Goal: Task Accomplishment & Management: Complete application form

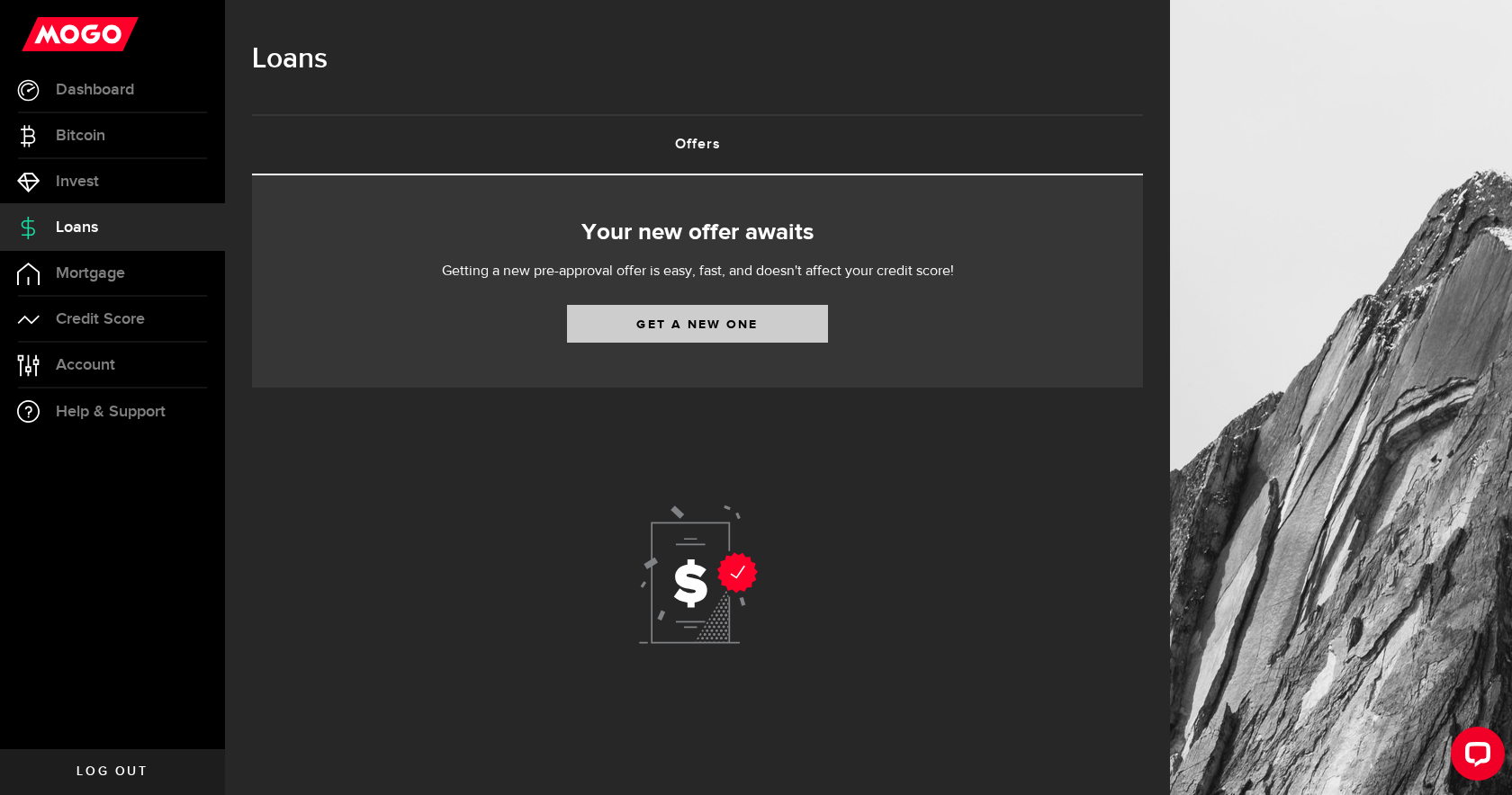
click at [711, 332] on link "Get a new one" at bounding box center [696, 323] width 261 height 38
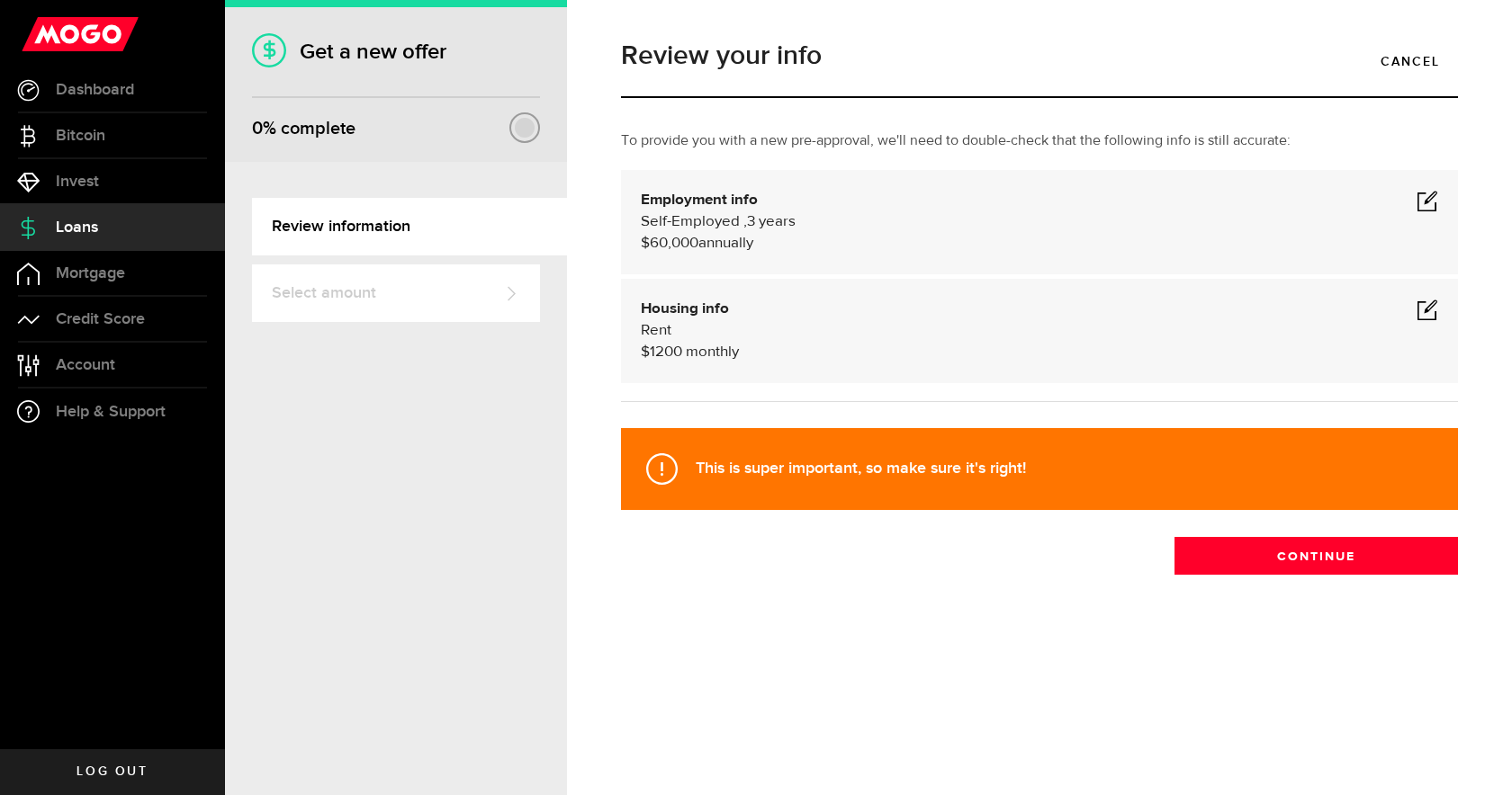
click at [1427, 198] on span at bounding box center [1427, 201] width 21 height 21
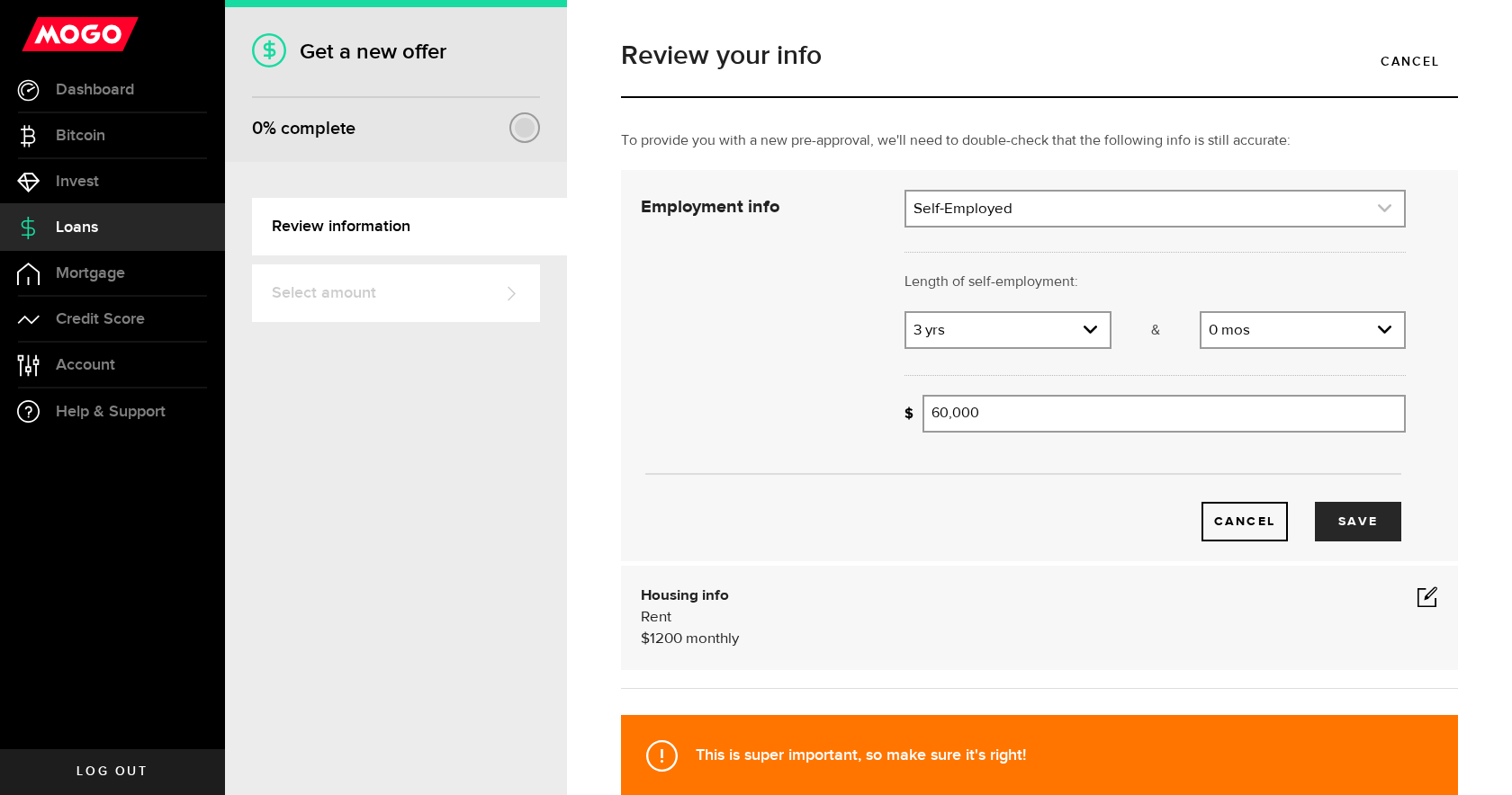
click at [981, 207] on link "expand select" at bounding box center [1154, 208] width 498 height 34
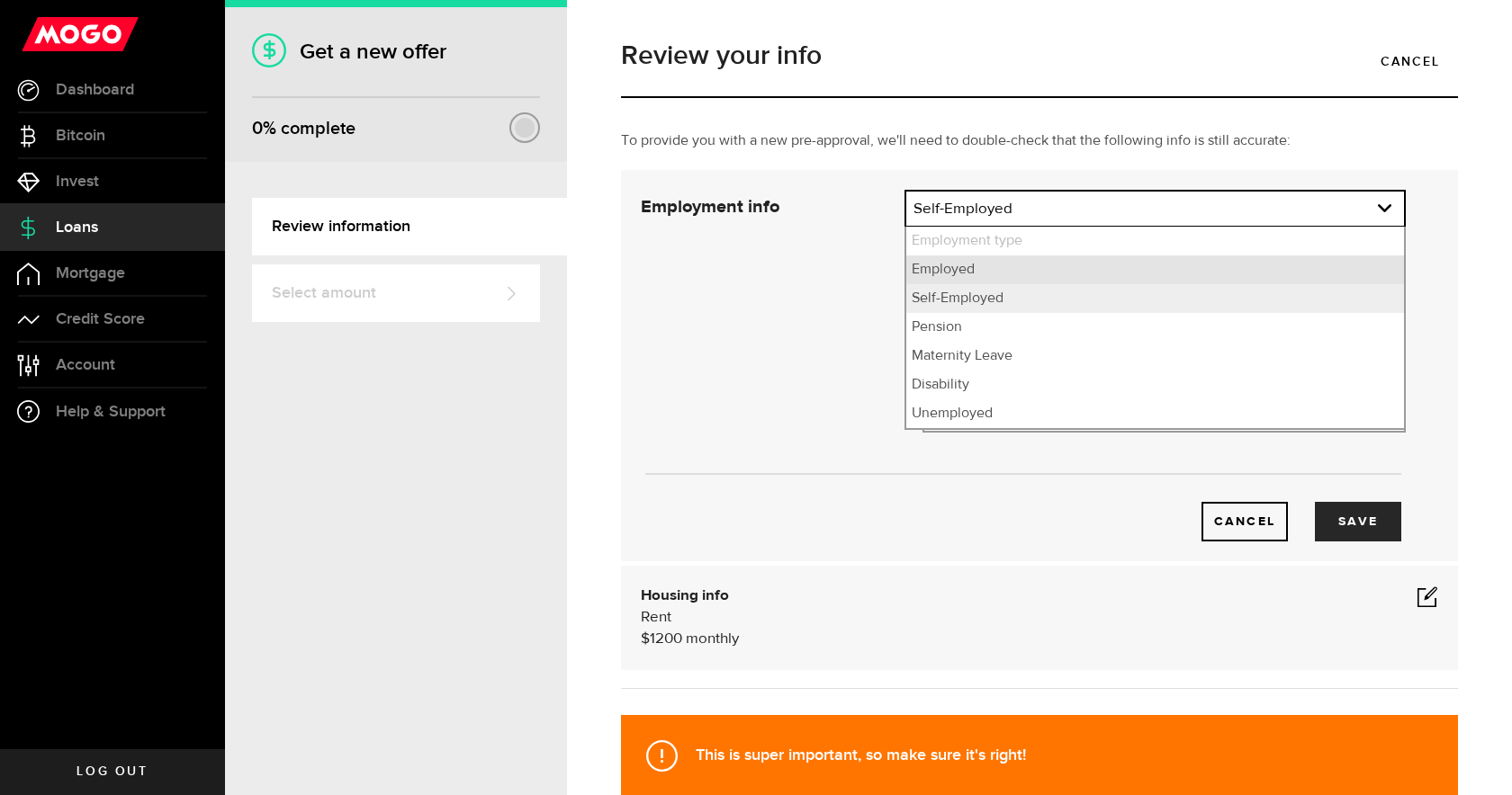
click at [962, 275] on li "Employed" at bounding box center [1154, 270] width 498 height 29
select select "Employed"
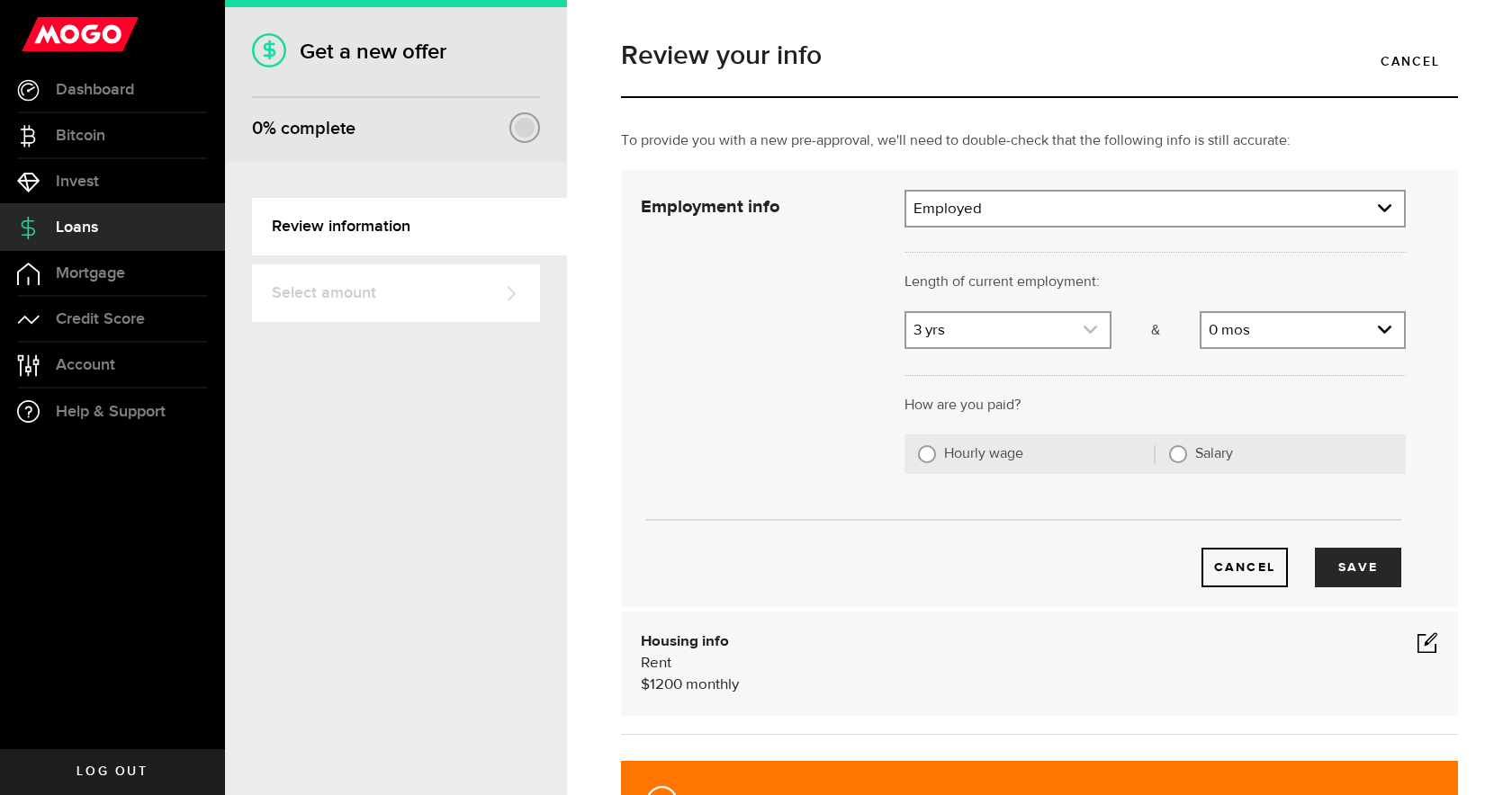
click at [965, 334] on link "expand select" at bounding box center [1007, 330] width 203 height 34
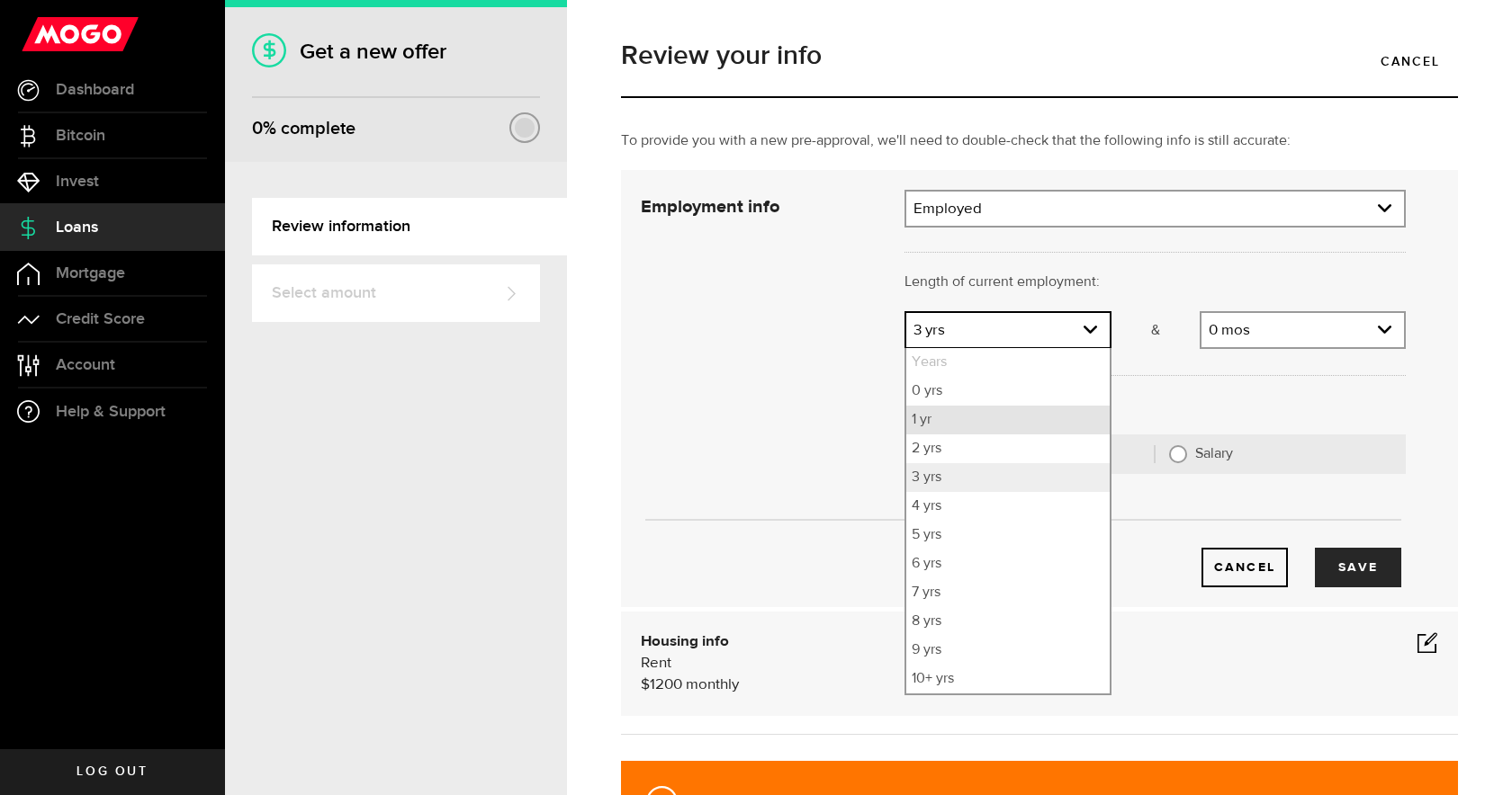
click at [955, 415] on li "1 yr" at bounding box center [1007, 420] width 203 height 29
select select "1"
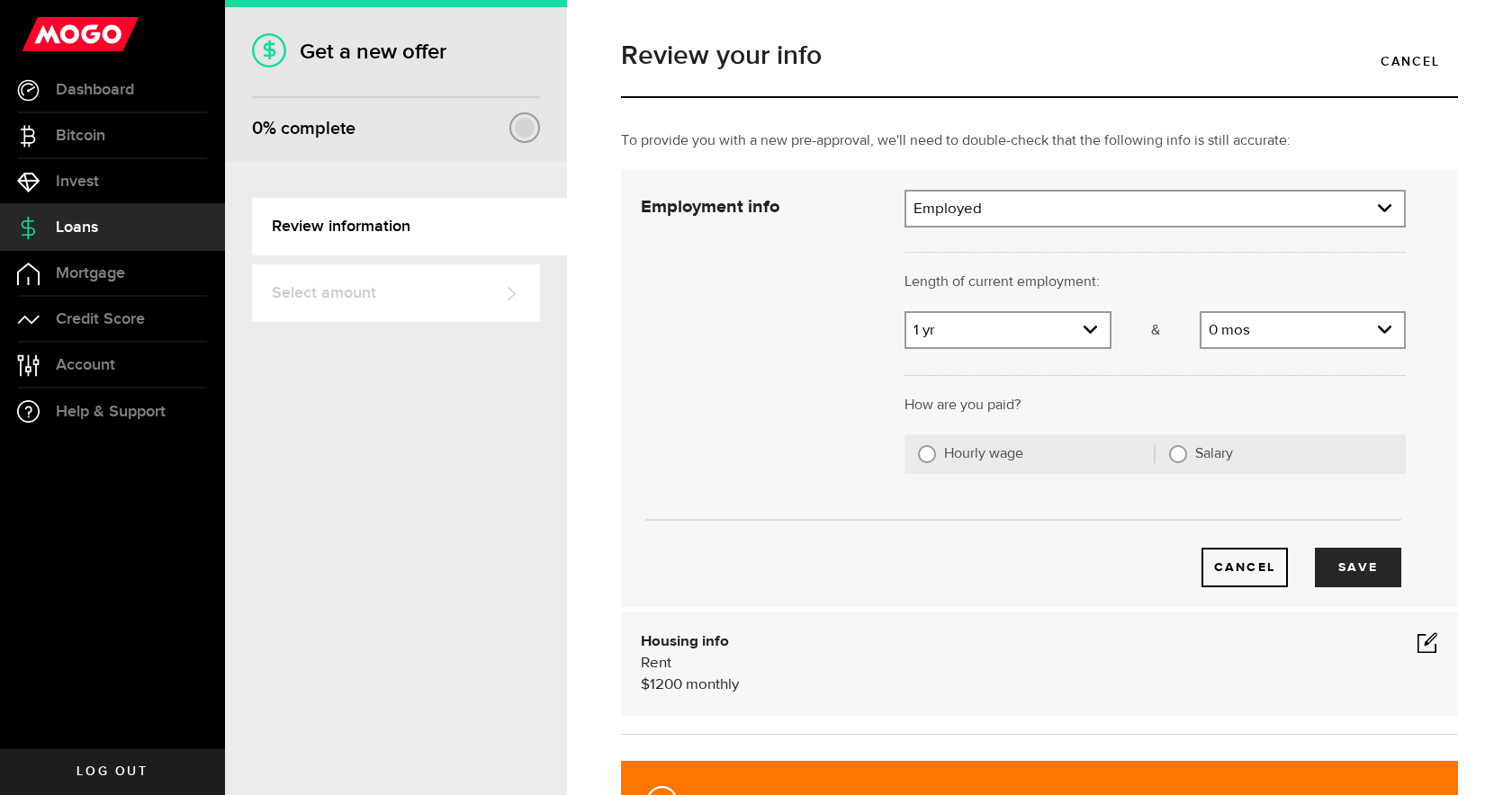
click at [774, 351] on div "Cancel Save" at bounding box center [1023, 389] width 819 height 398
click at [1177, 454] on input "Salary" at bounding box center [1177, 454] width 18 height 18
radio input "true"
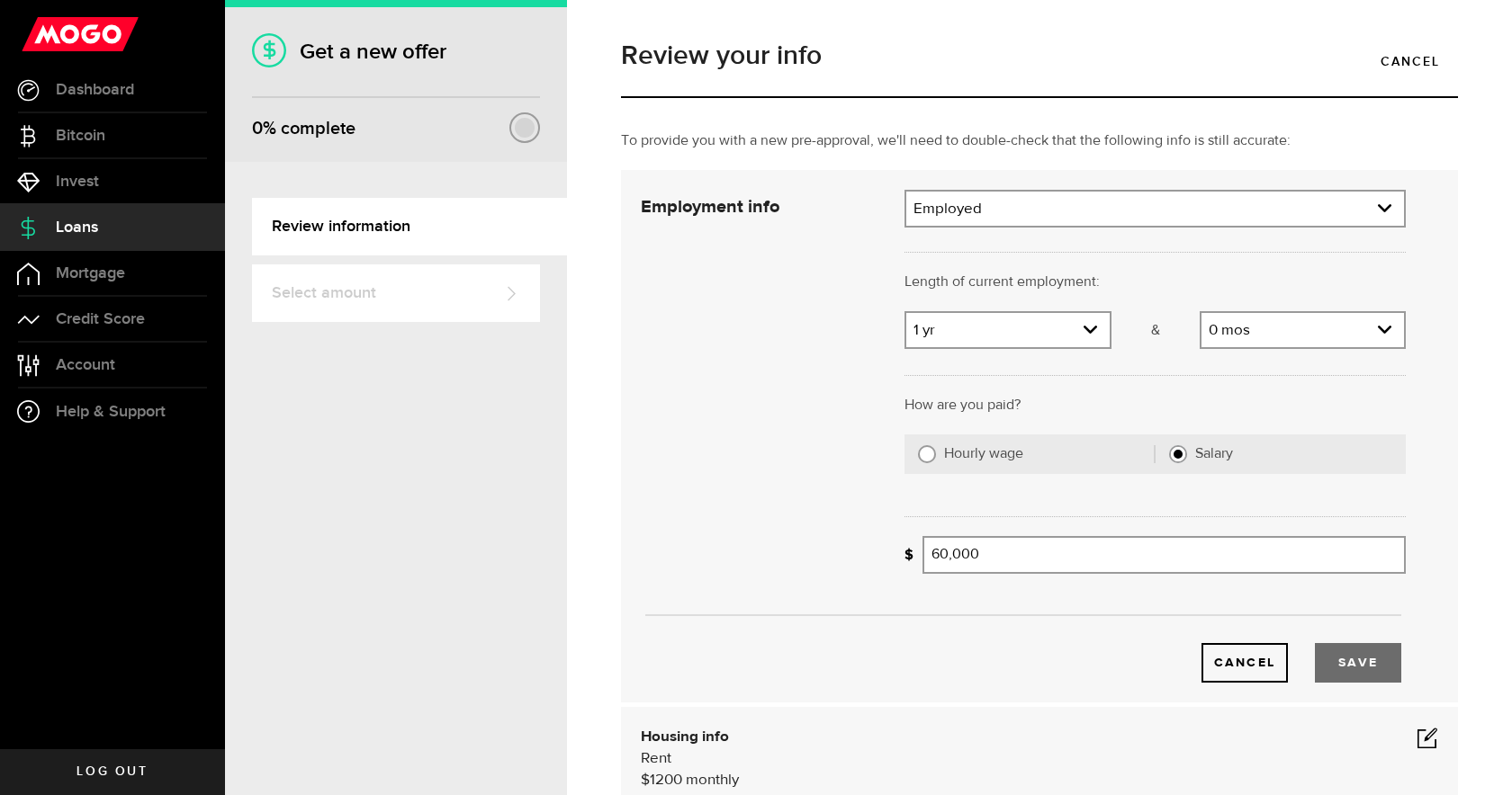
click at [1356, 673] on button "Save" at bounding box center [1357, 662] width 86 height 40
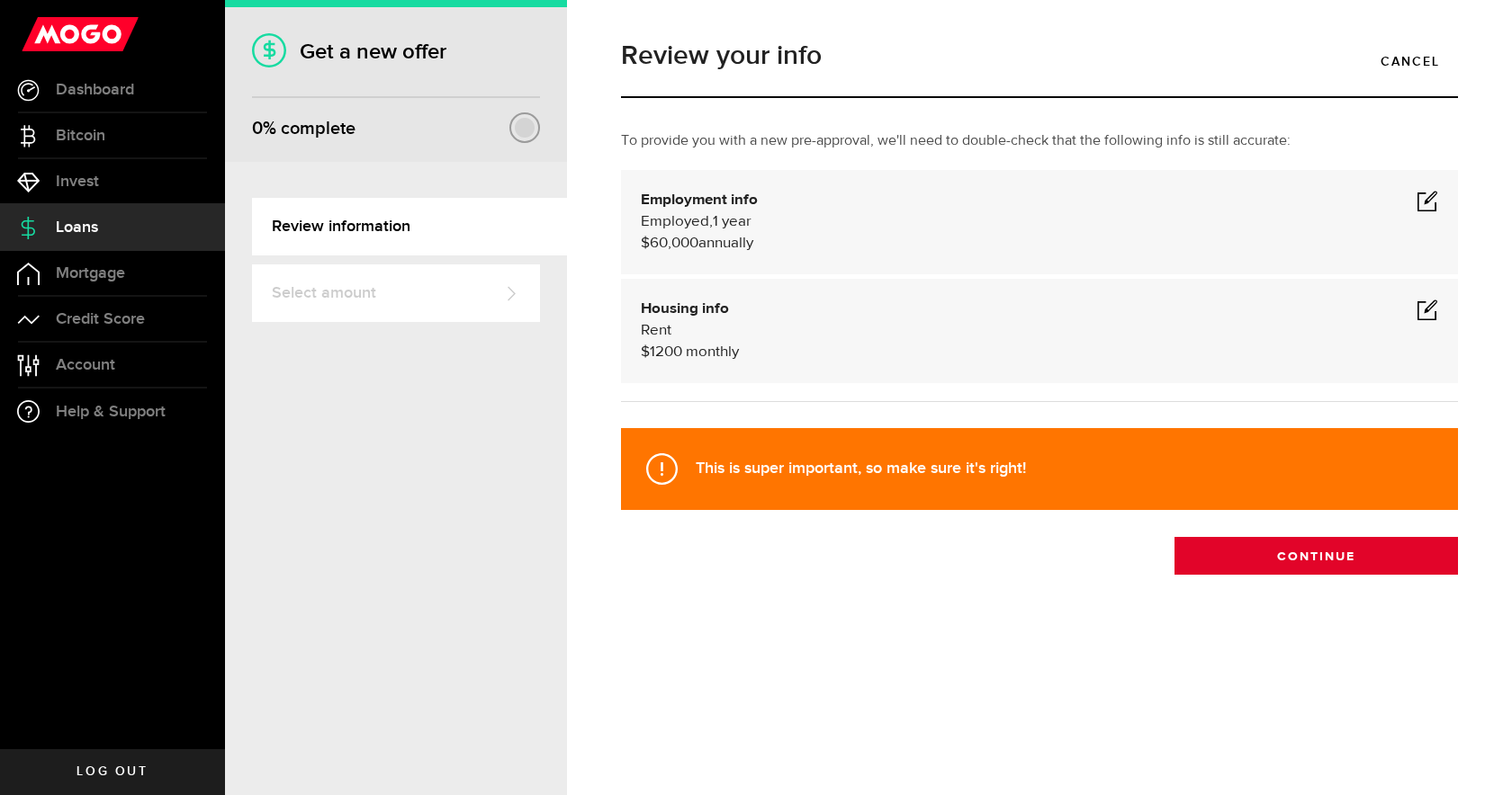
click at [1252, 555] on button "Continue" at bounding box center [1316, 556] width 283 height 38
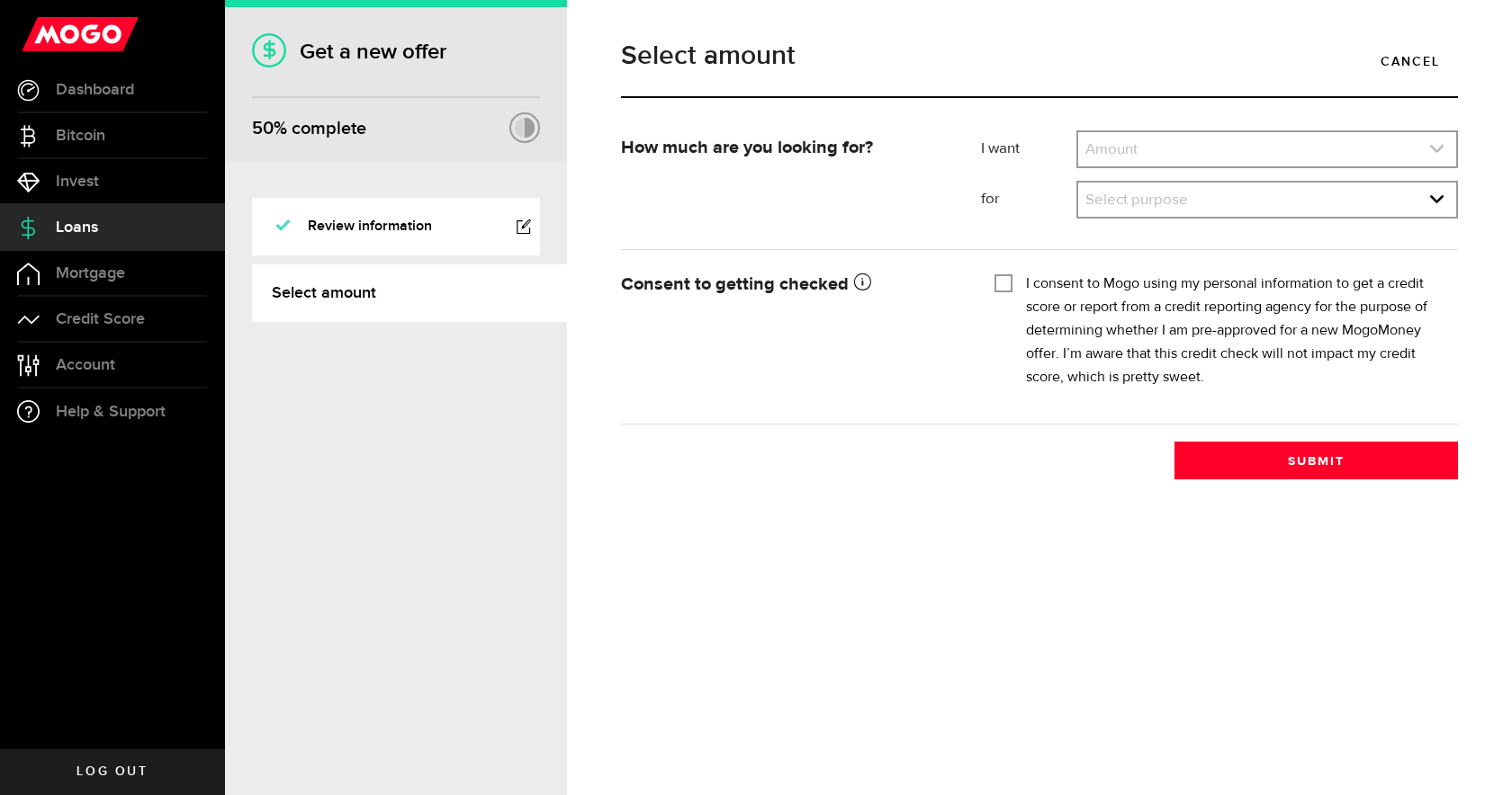
click at [1126, 150] on link "expand select" at bounding box center [1267, 148] width 378 height 34
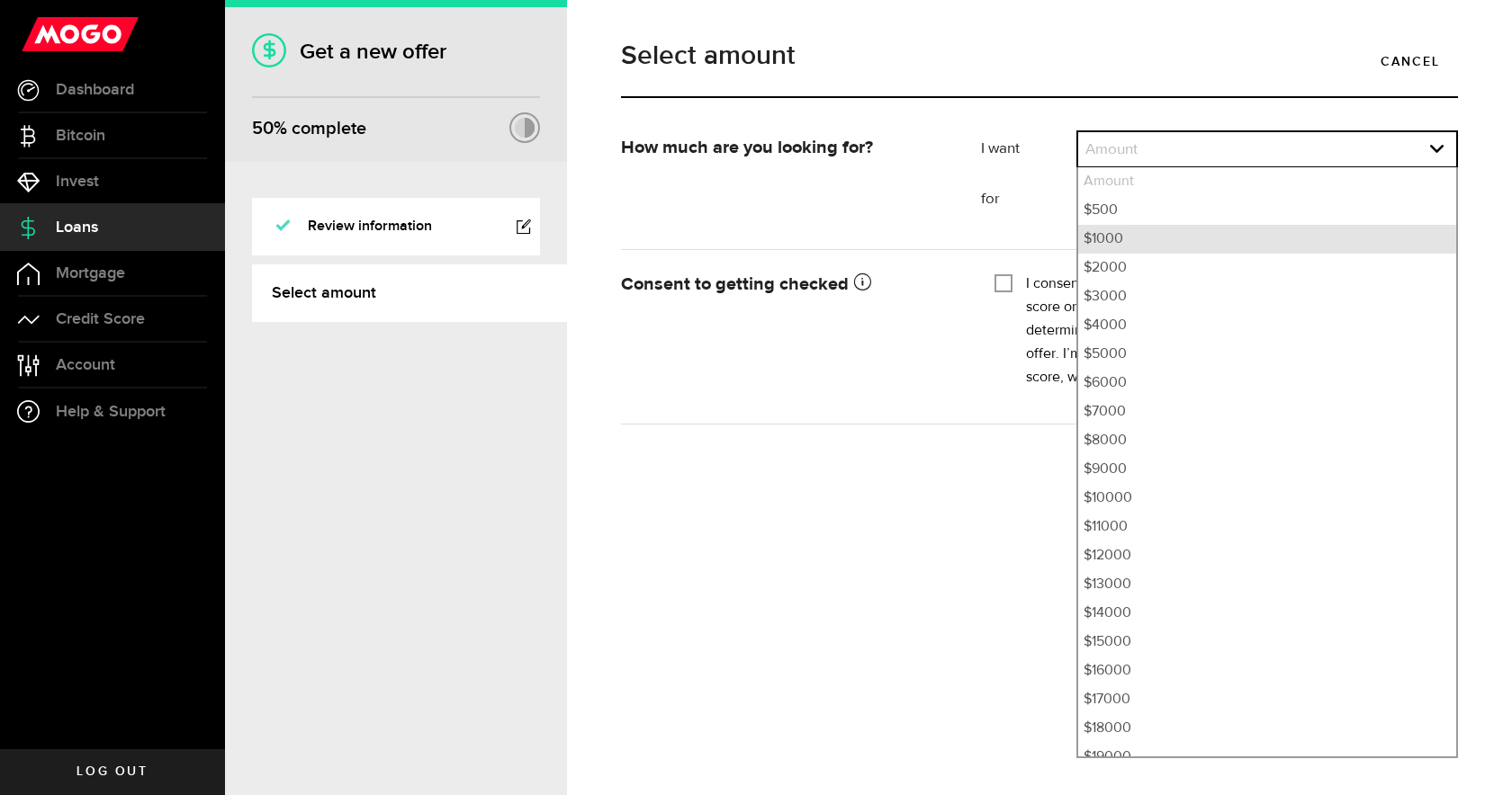
click at [1128, 248] on li "$1000" at bounding box center [1267, 239] width 378 height 29
select select "1000"
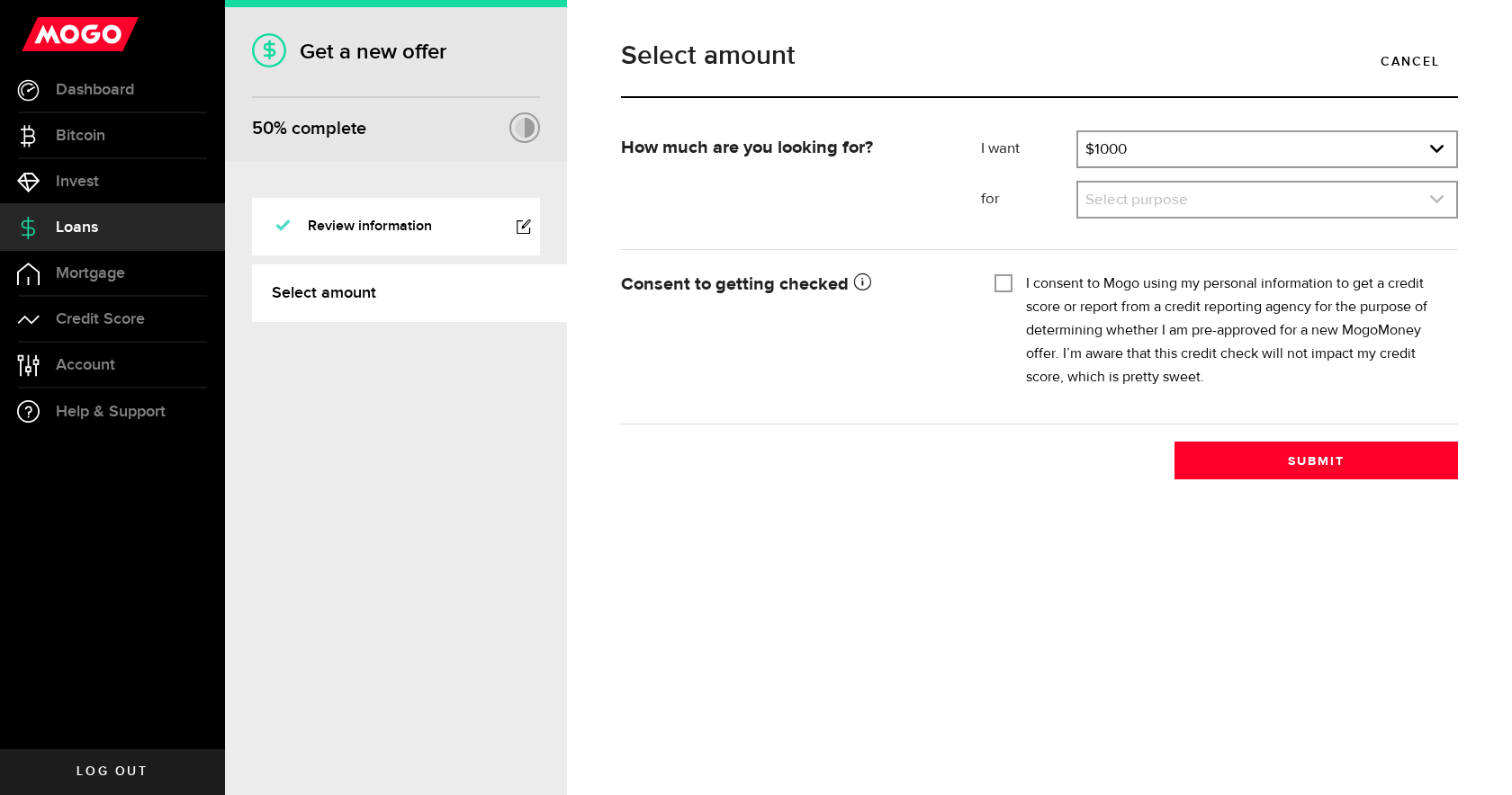
click at [1131, 188] on link "expand select" at bounding box center [1267, 199] width 378 height 34
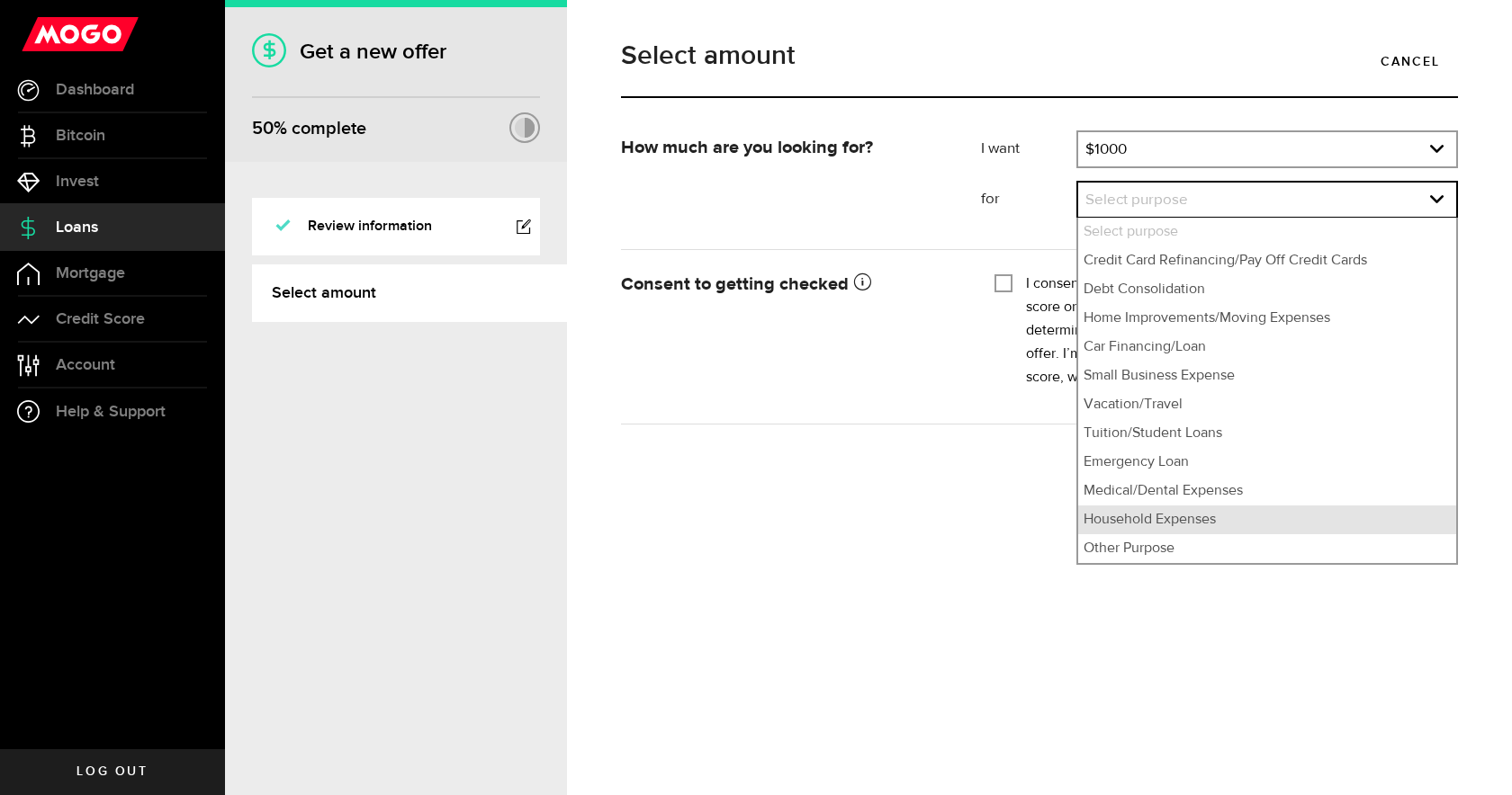
click at [1159, 511] on li "Household Expenses" at bounding box center [1267, 520] width 378 height 29
select select "Household Expenses"
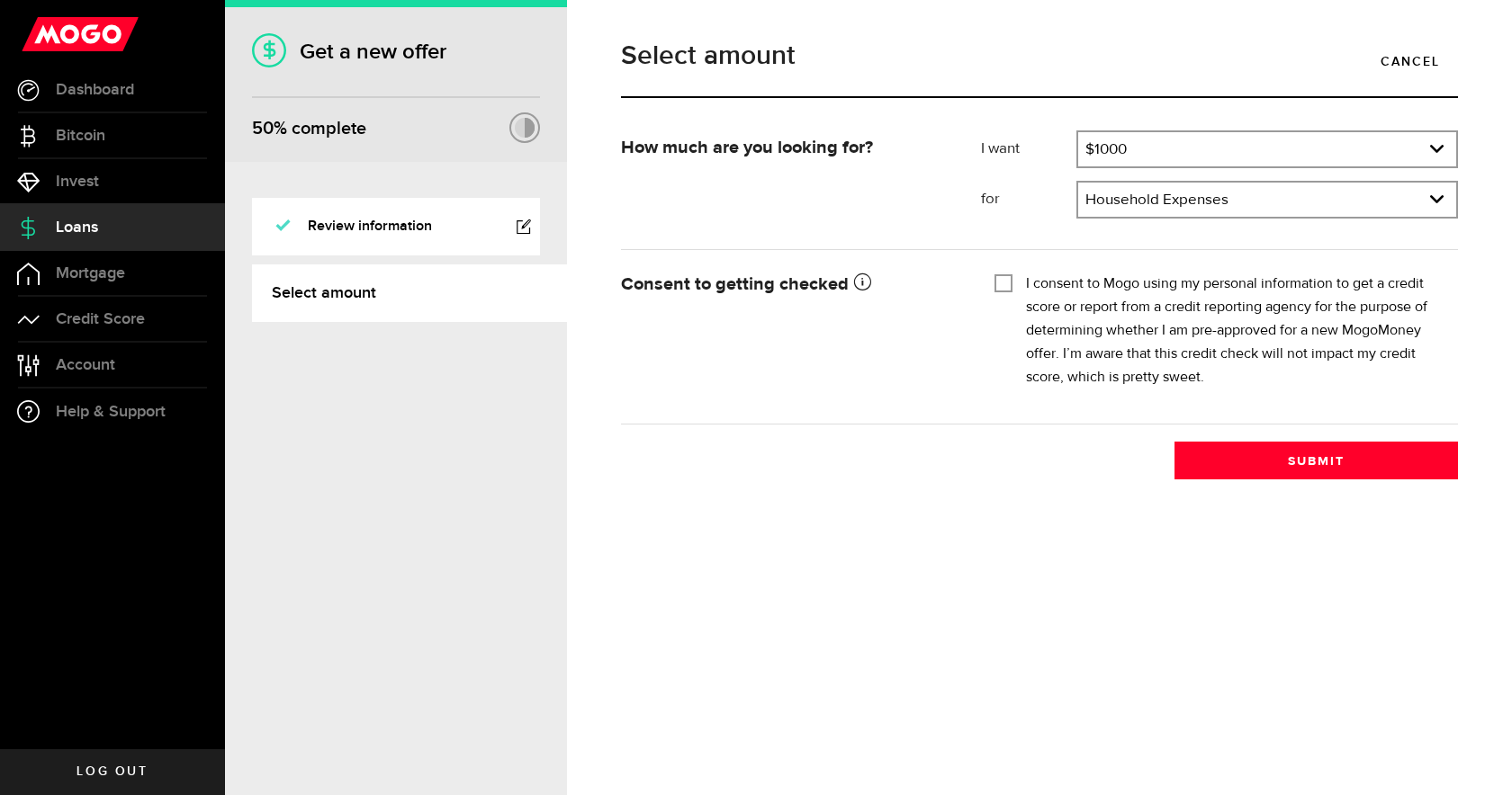
click at [1067, 310] on label "I consent to Mogo using my personal information to get a credit score or report…" at bounding box center [1235, 331] width 418 height 117
click at [1013, 291] on input "I consent to Mogo using my personal information to get a credit score or report…" at bounding box center [1003, 281] width 18 height 18
checkbox input "true"
click at [1270, 475] on button "Submit" at bounding box center [1316, 460] width 283 height 38
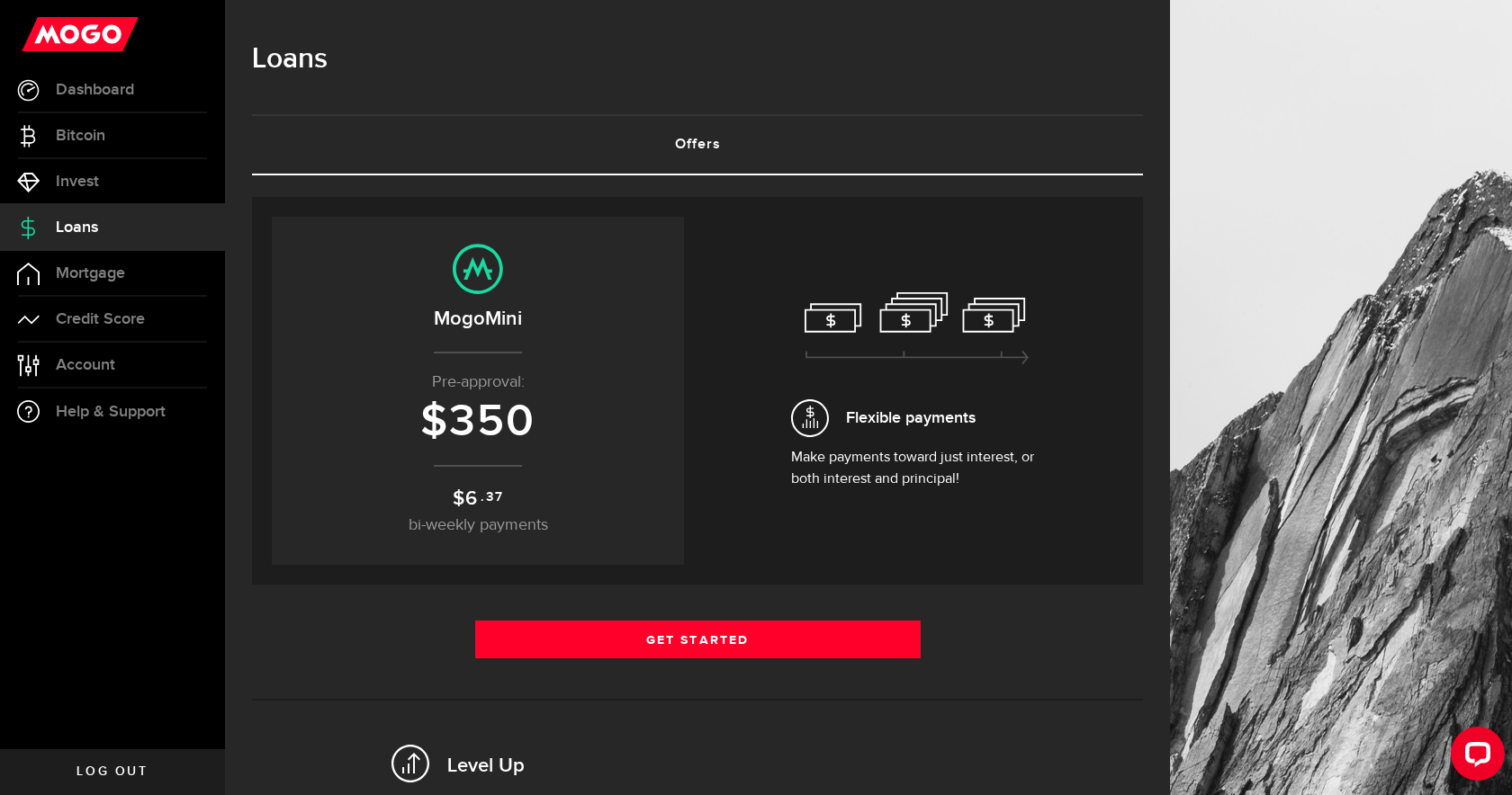
click at [526, 391] on p "Pre-approval:" at bounding box center [478, 382] width 376 height 24
click at [723, 143] on link "Offers (requires attention)" at bounding box center [697, 144] width 890 height 57
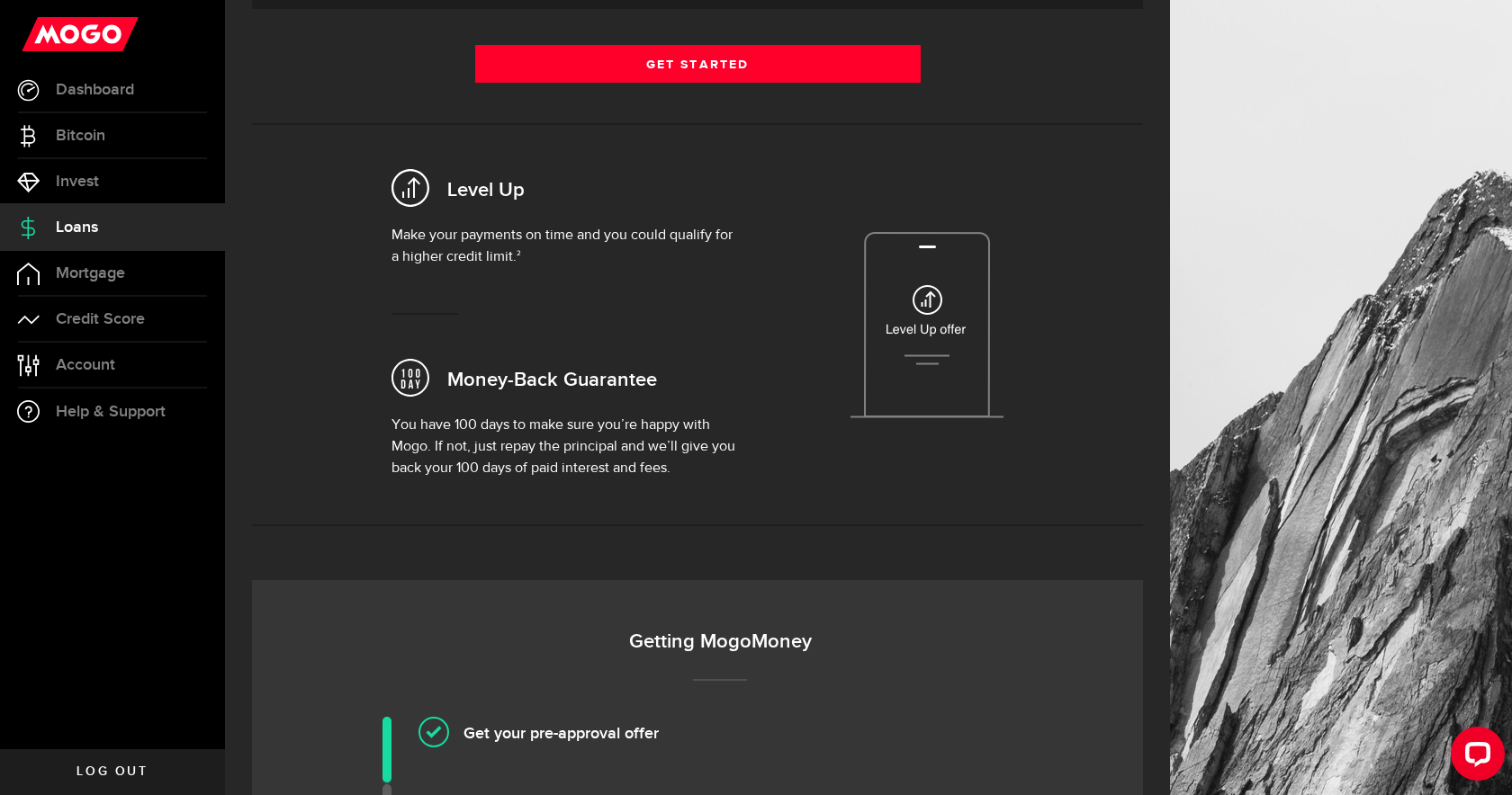
scroll to position [430, 0]
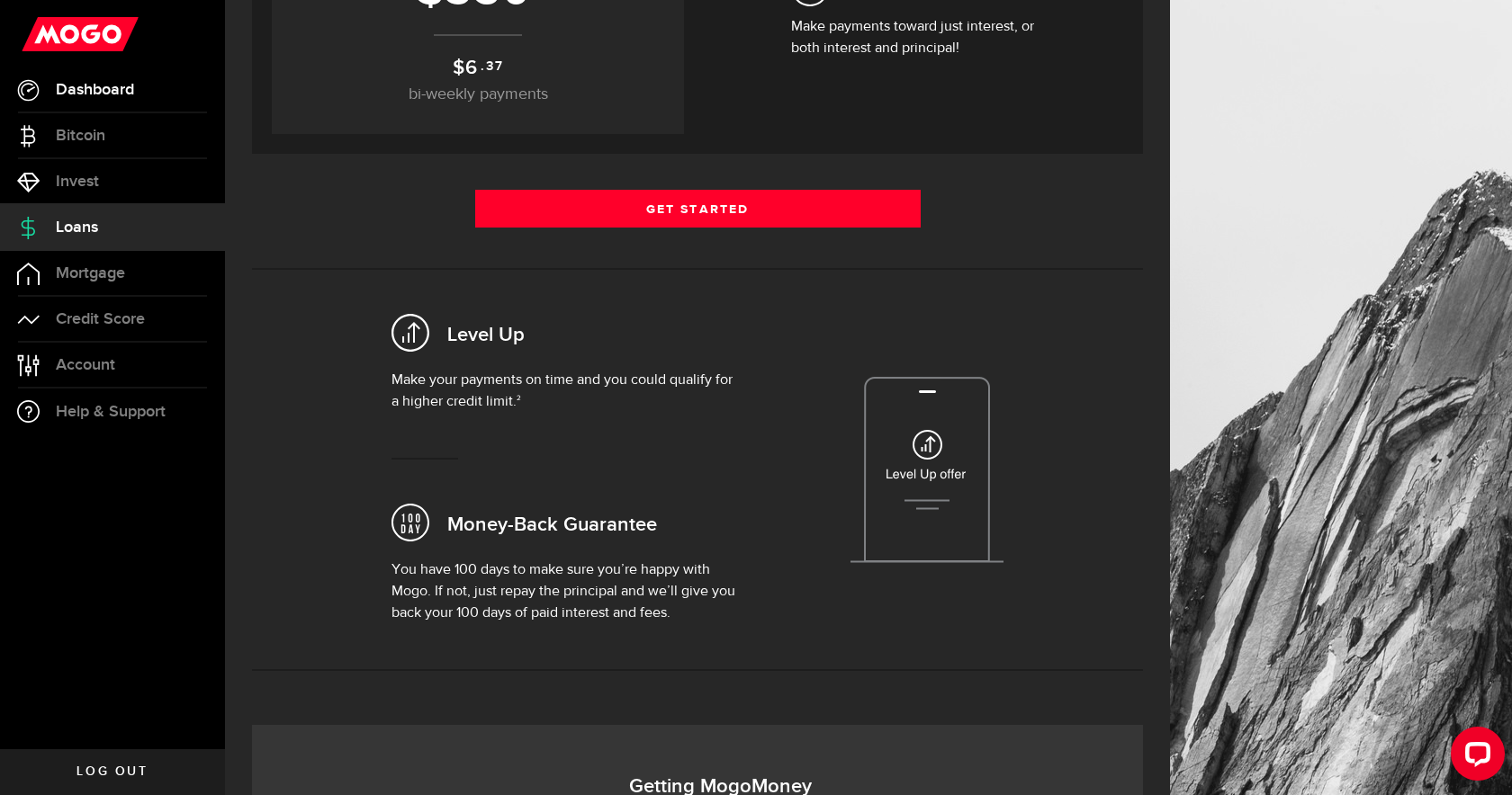
click at [117, 102] on link "Dashboard" at bounding box center [113, 90] width 225 height 45
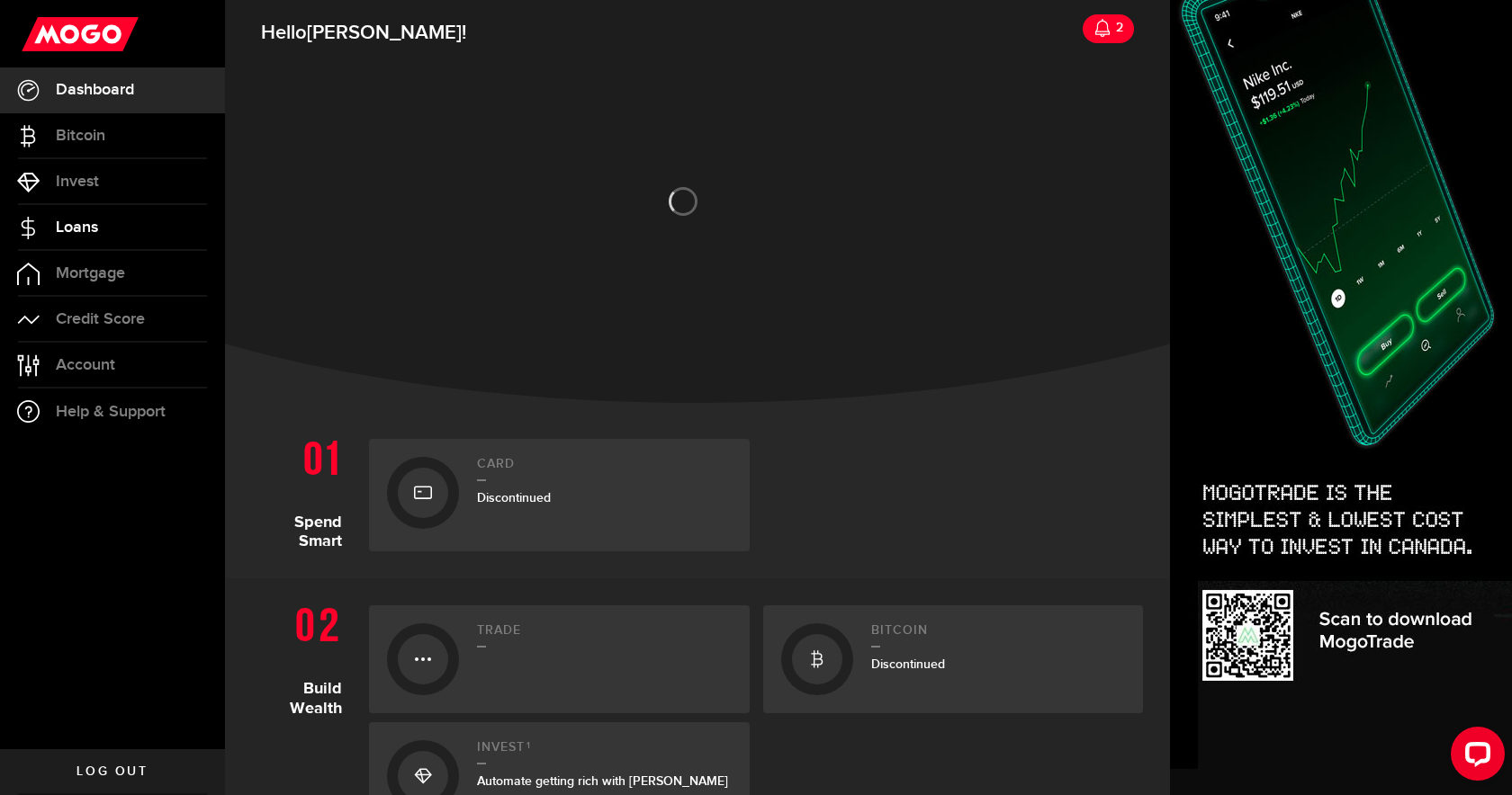
click at [91, 227] on span "Loans" at bounding box center [78, 227] width 43 height 16
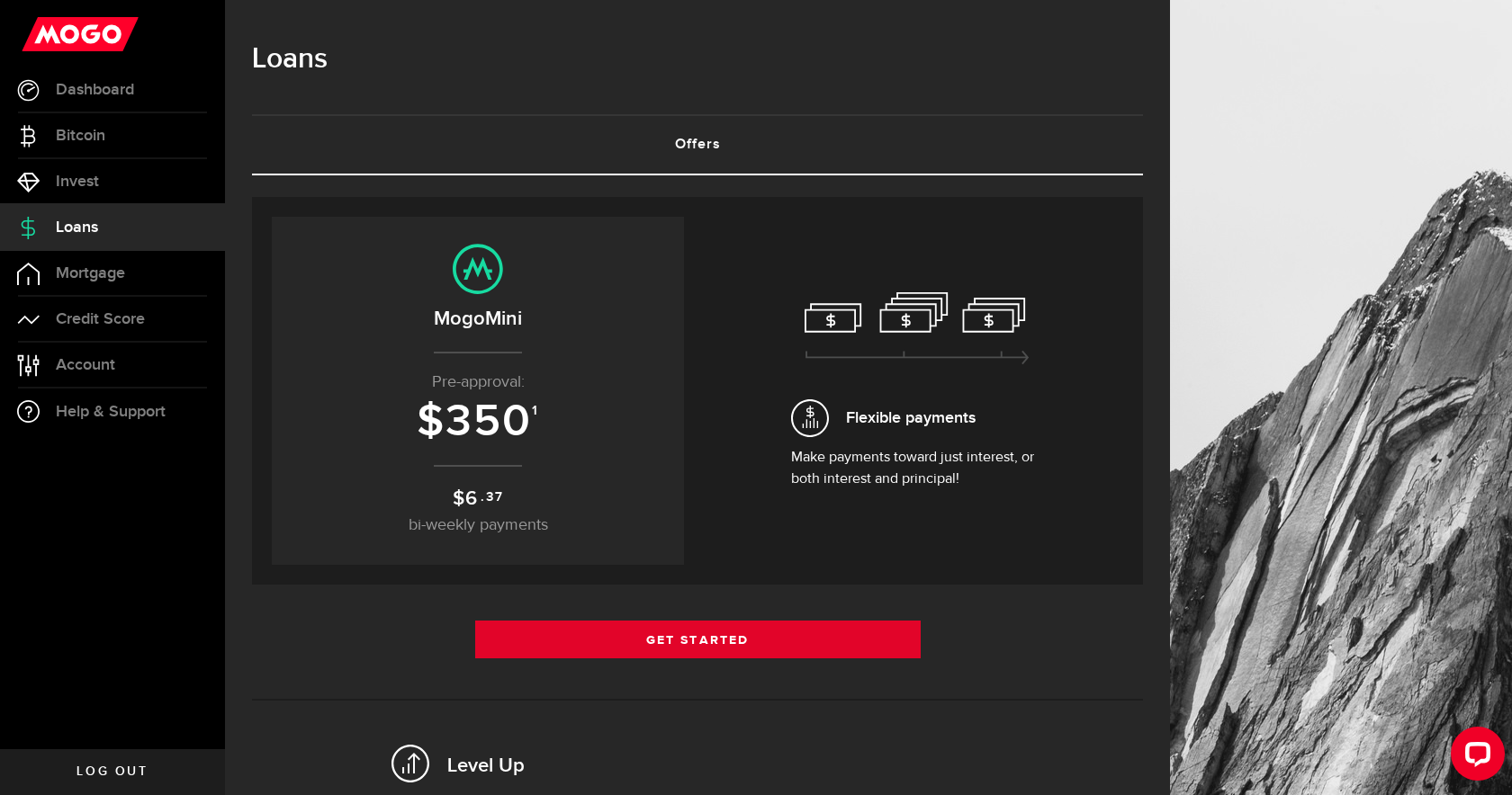
click at [659, 647] on link "Get Started" at bounding box center [697, 639] width 445 height 38
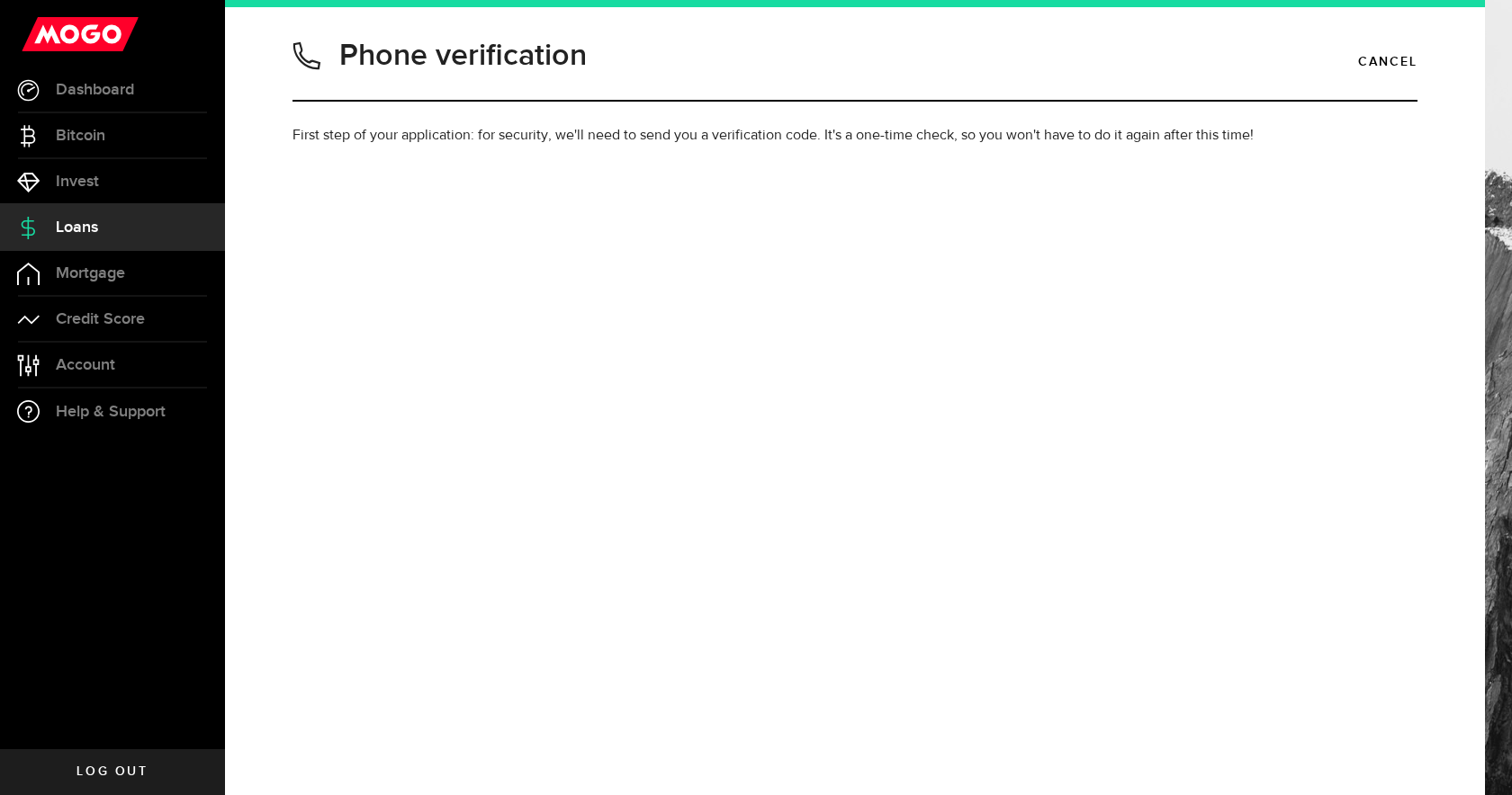
type input "4034794928"
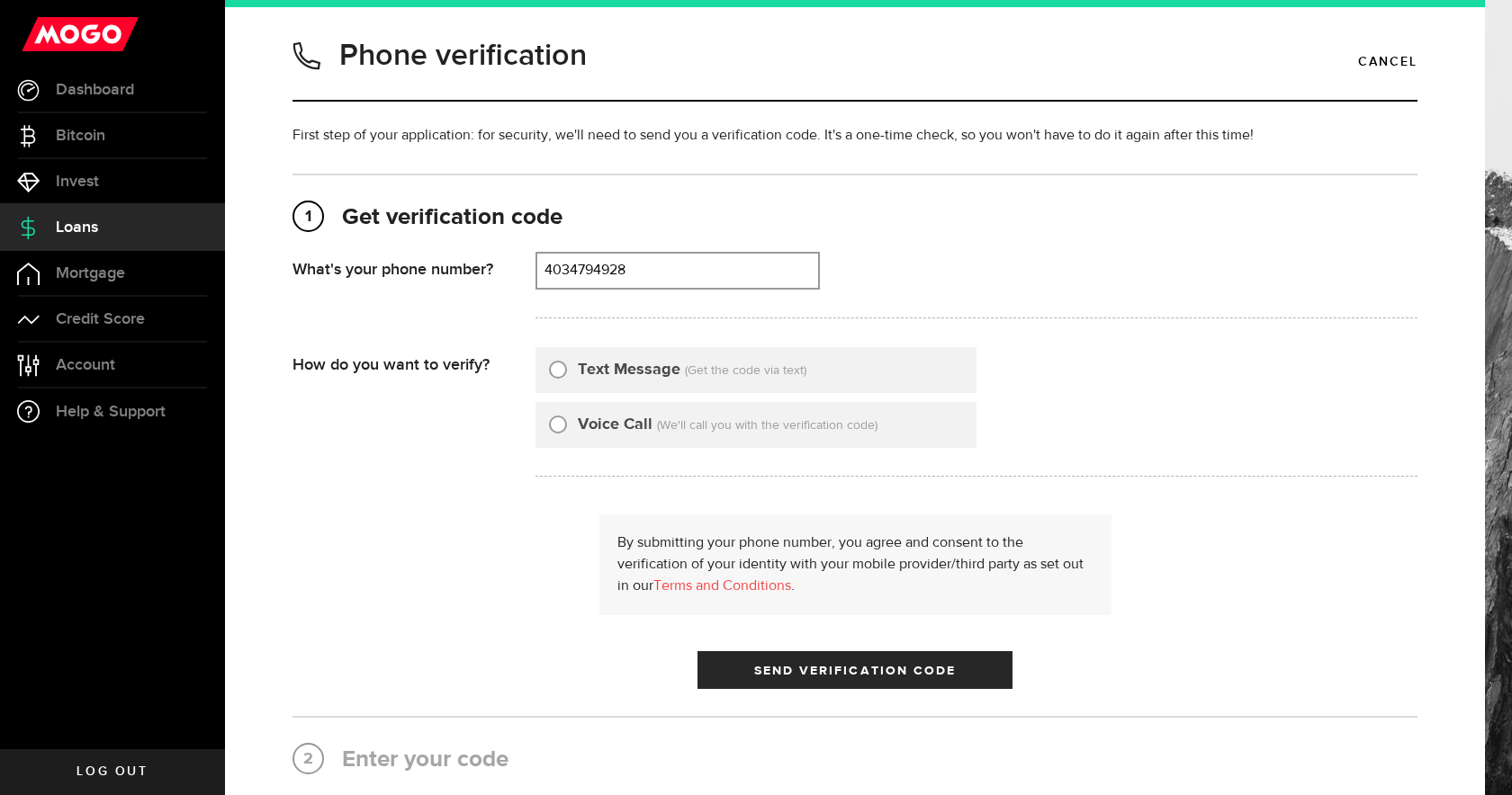
click at [125, 218] on link "Loans" at bounding box center [113, 228] width 225 height 45
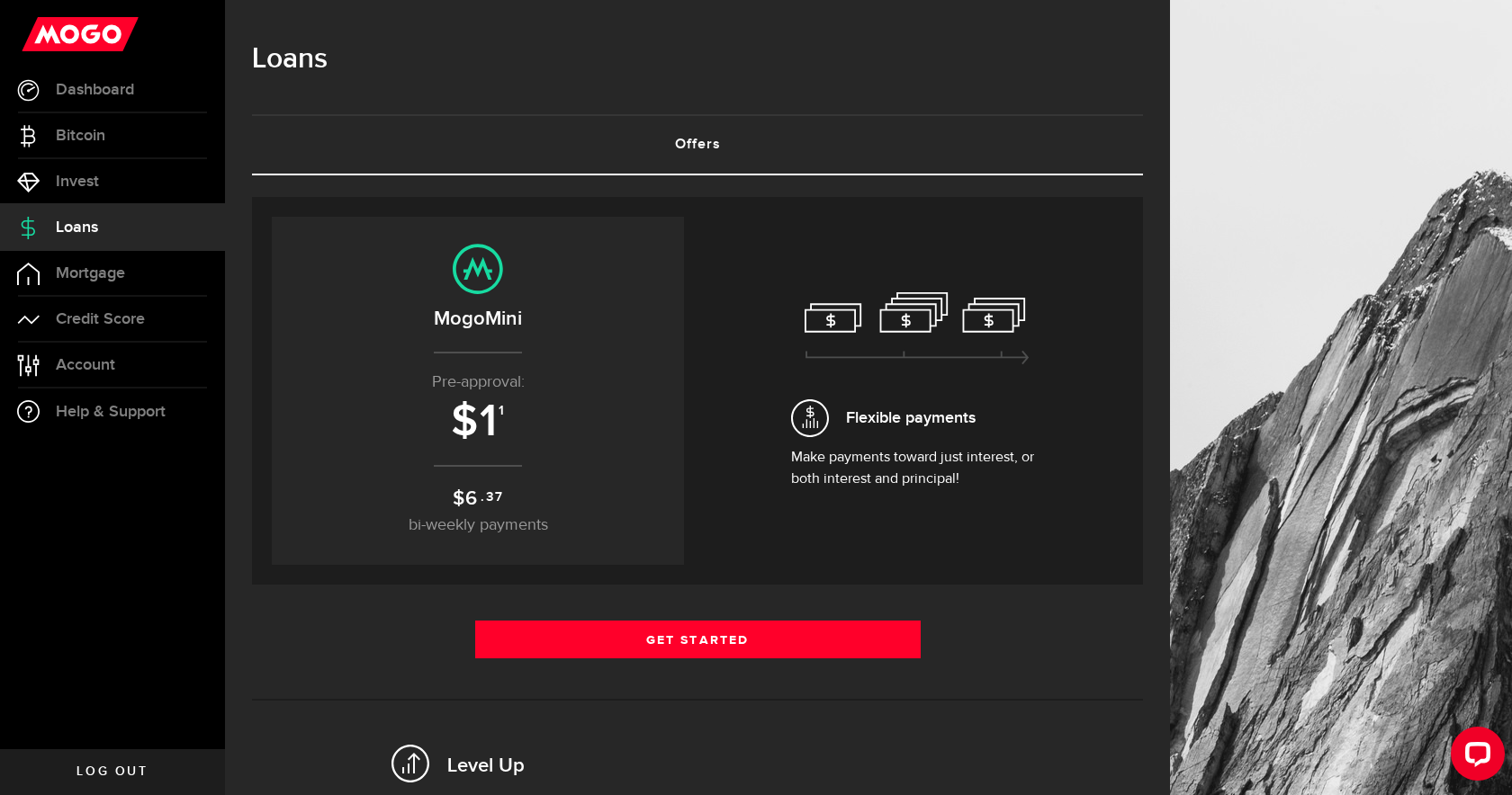
click at [735, 161] on link "Offers (requires attention)" at bounding box center [697, 144] width 890 height 57
click at [713, 143] on link "Offers (requires attention)" at bounding box center [697, 144] width 890 height 57
click at [1480, 749] on icon "Open LiveChat chat widget" at bounding box center [1478, 753] width 17 height 12
click at [98, 93] on span "Dashboard" at bounding box center [95, 89] width 79 height 16
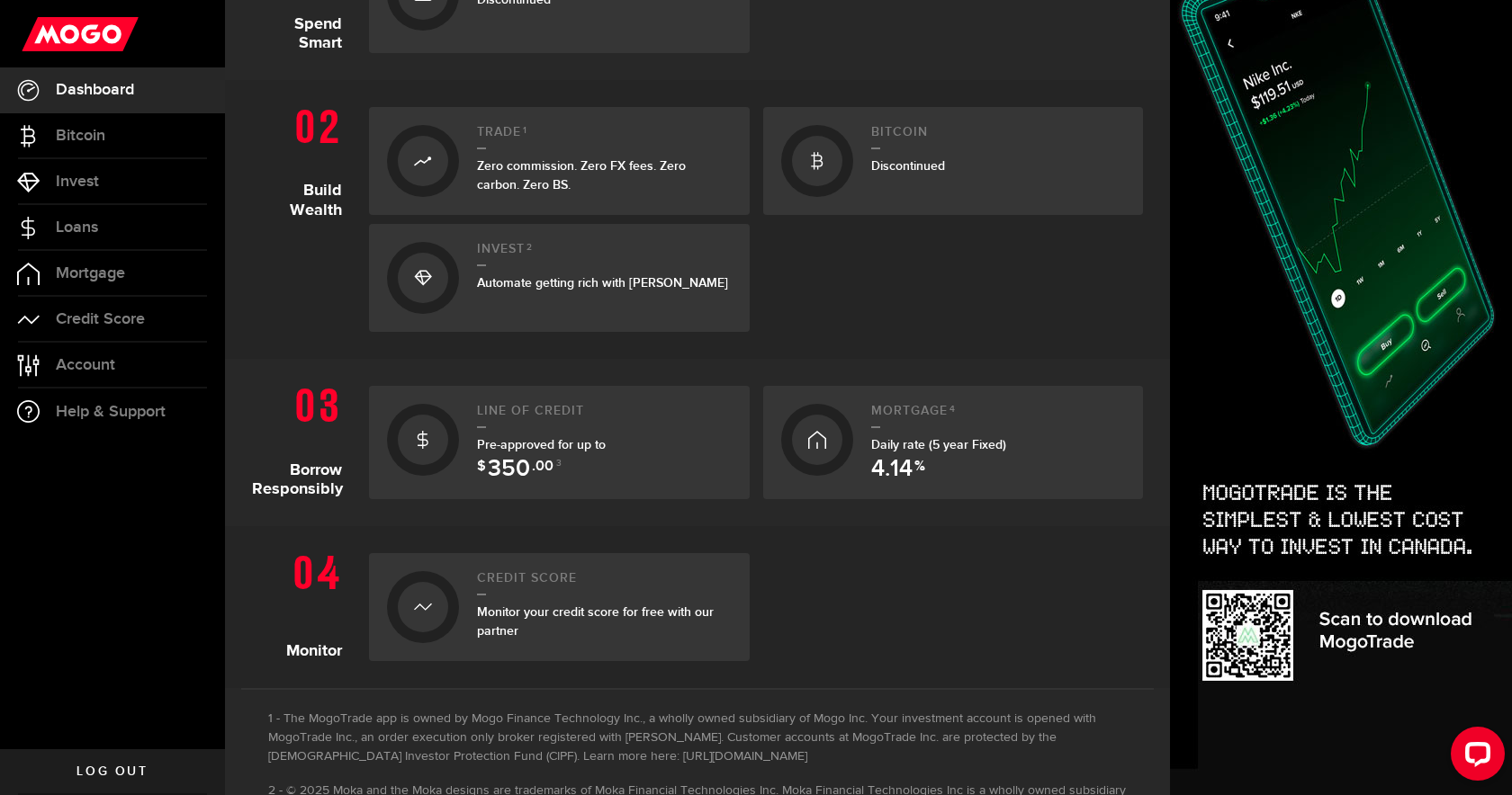
scroll to position [526, 0]
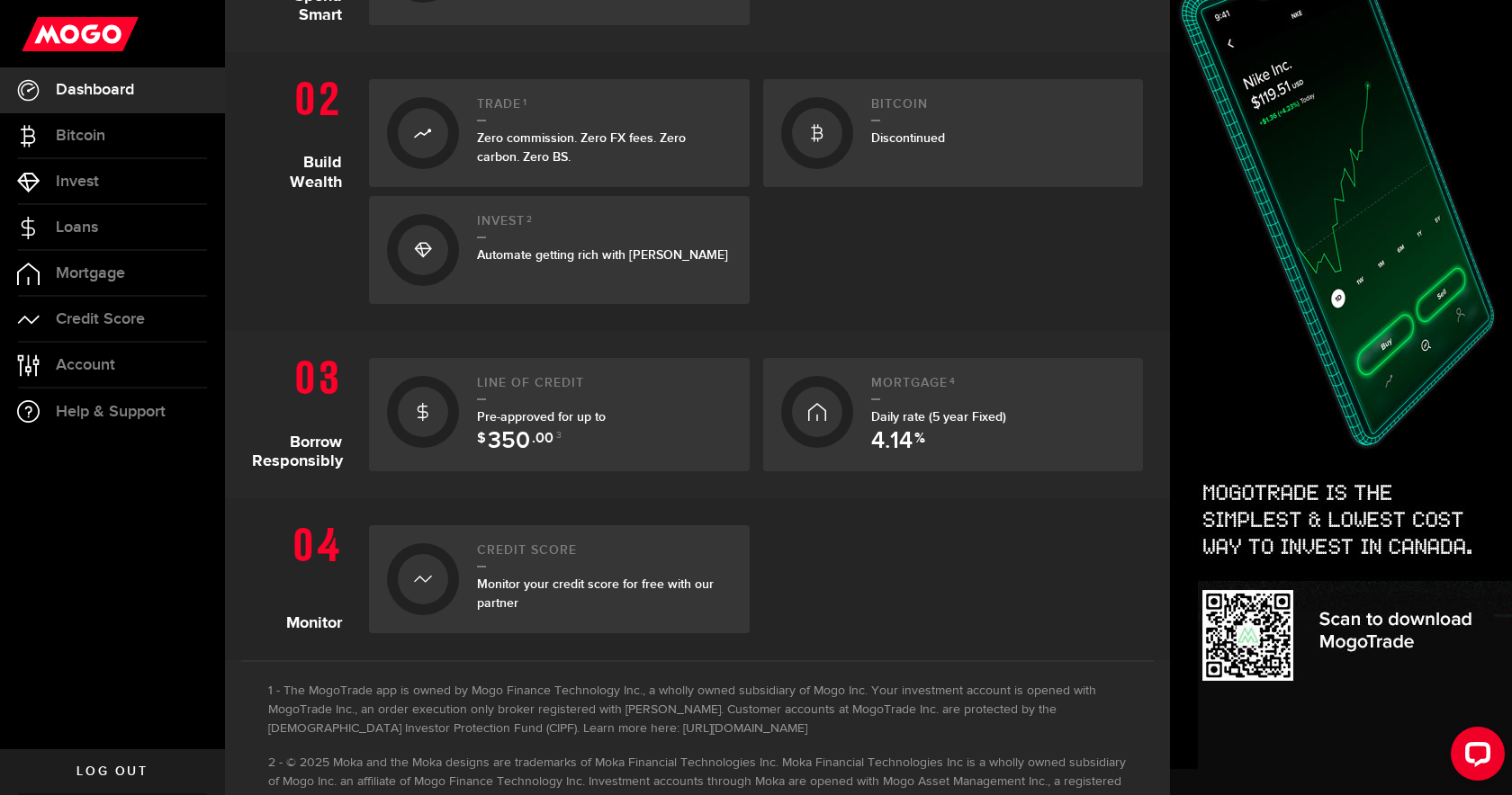
click at [556, 411] on span "Pre-approved for up to $ 350 .00 3" at bounding box center [541, 426] width 129 height 34
